Goal: Task Accomplishment & Management: Manage account settings

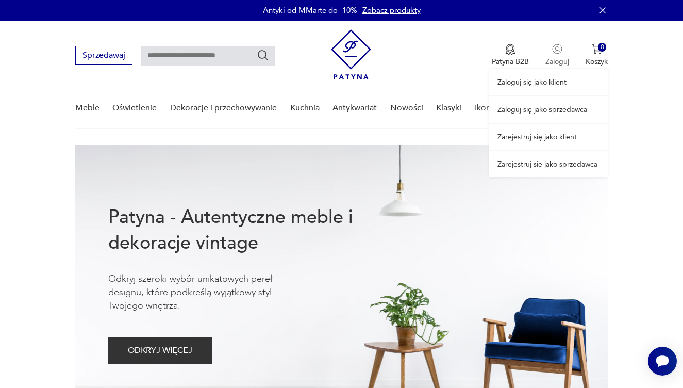
click at [556, 50] on div "Zaloguj się jako klient Zaloguj się jako sprzedawca Zarejestruj się jako klient…" at bounding box center [548, 99] width 119 height 157
click at [526, 104] on link "Zaloguj się jako sprzedawca" at bounding box center [548, 109] width 119 height 26
click at [537, 102] on link "Zaloguj się jako sprzedawca" at bounding box center [548, 109] width 119 height 26
click at [557, 54] on div "Zaloguj się jako klient Zaloguj się jako sprzedawca Zarejestruj się jako klient…" at bounding box center [548, 99] width 119 height 157
click at [541, 106] on link "Zaloguj się jako sprzedawca" at bounding box center [548, 109] width 119 height 26
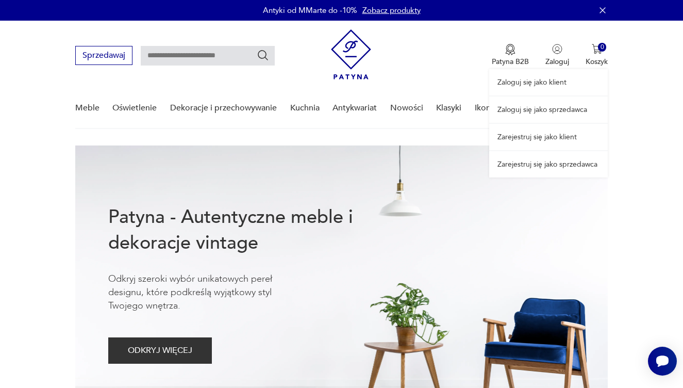
click at [553, 50] on div "Zaloguj się jako klient Zaloguj się jako sprzedawca Zarejestruj się jako klient…" at bounding box center [548, 99] width 119 height 157
click at [544, 114] on link "Zaloguj się jako sprzedawca" at bounding box center [548, 109] width 119 height 26
click at [560, 59] on div "Zaloguj się jako klient Zaloguj się jako sprzedawca Zarejestruj się jako klient…" at bounding box center [548, 99] width 119 height 157
click at [535, 116] on link "Zaloguj się jako sprzedawca" at bounding box center [548, 109] width 119 height 26
